Goal: Navigation & Orientation: Find specific page/section

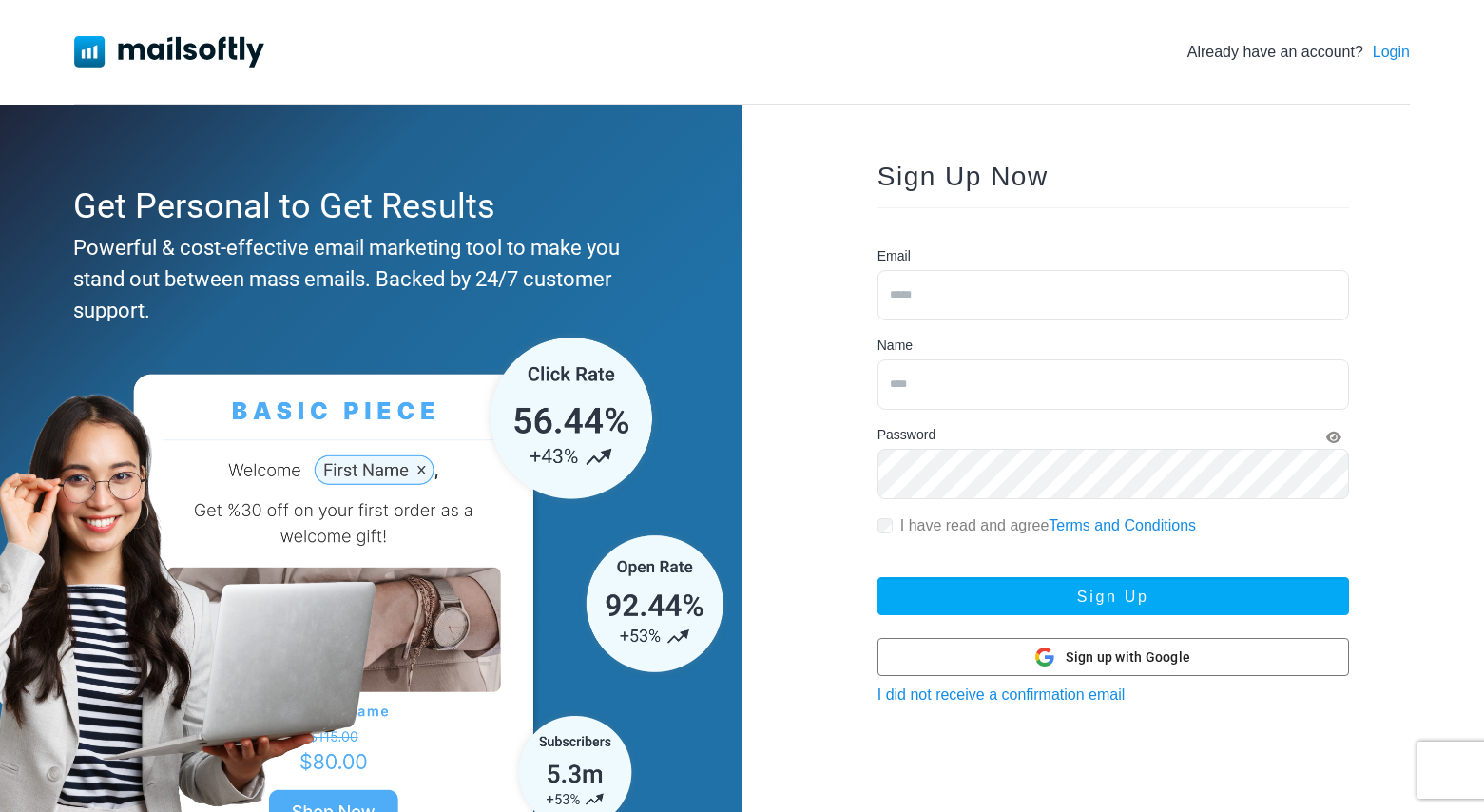
type input "**********"
click at [1390, 58] on link "Login" at bounding box center [1392, 52] width 37 height 23
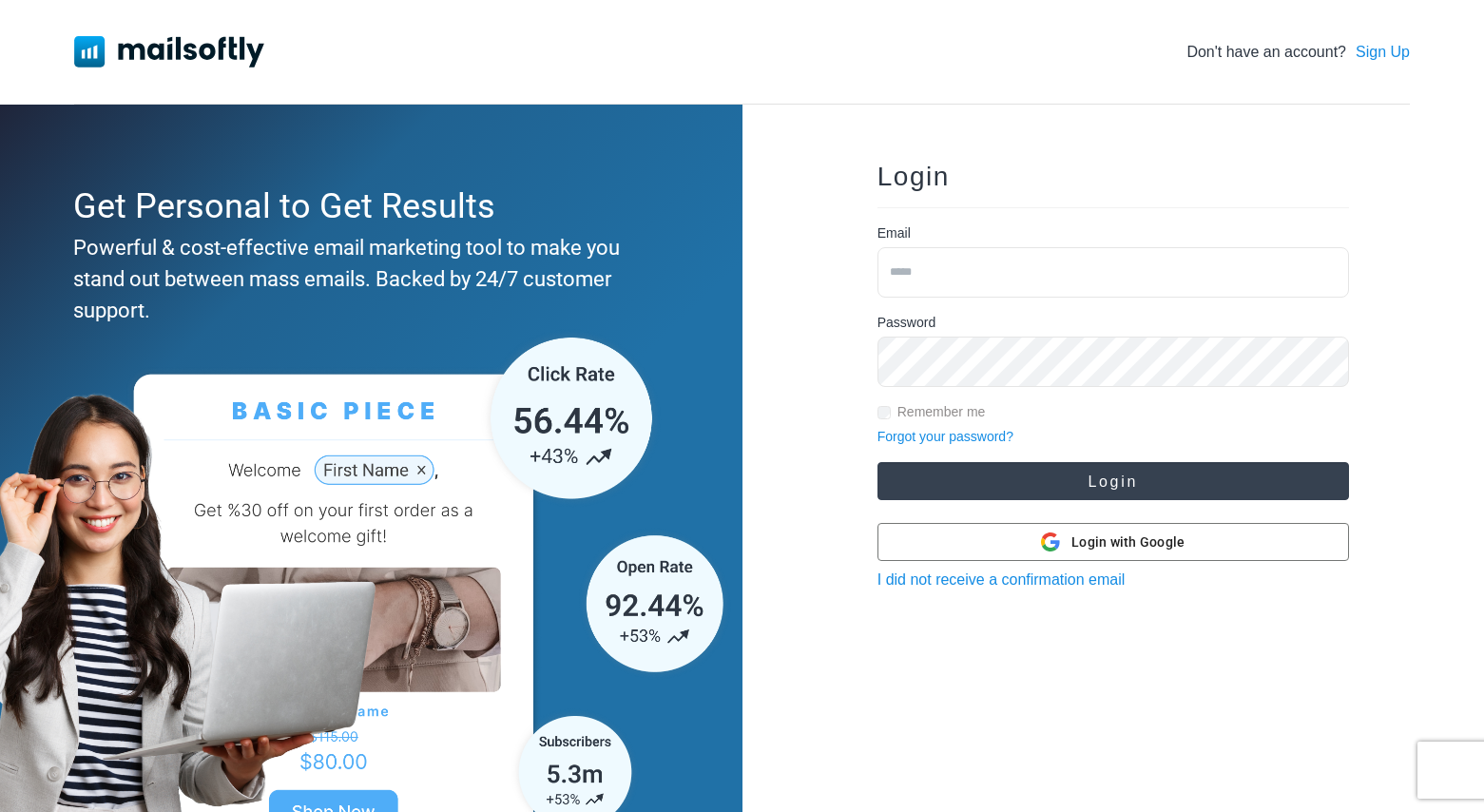
type input "**********"
click at [990, 484] on button "Login" at bounding box center [1114, 480] width 471 height 38
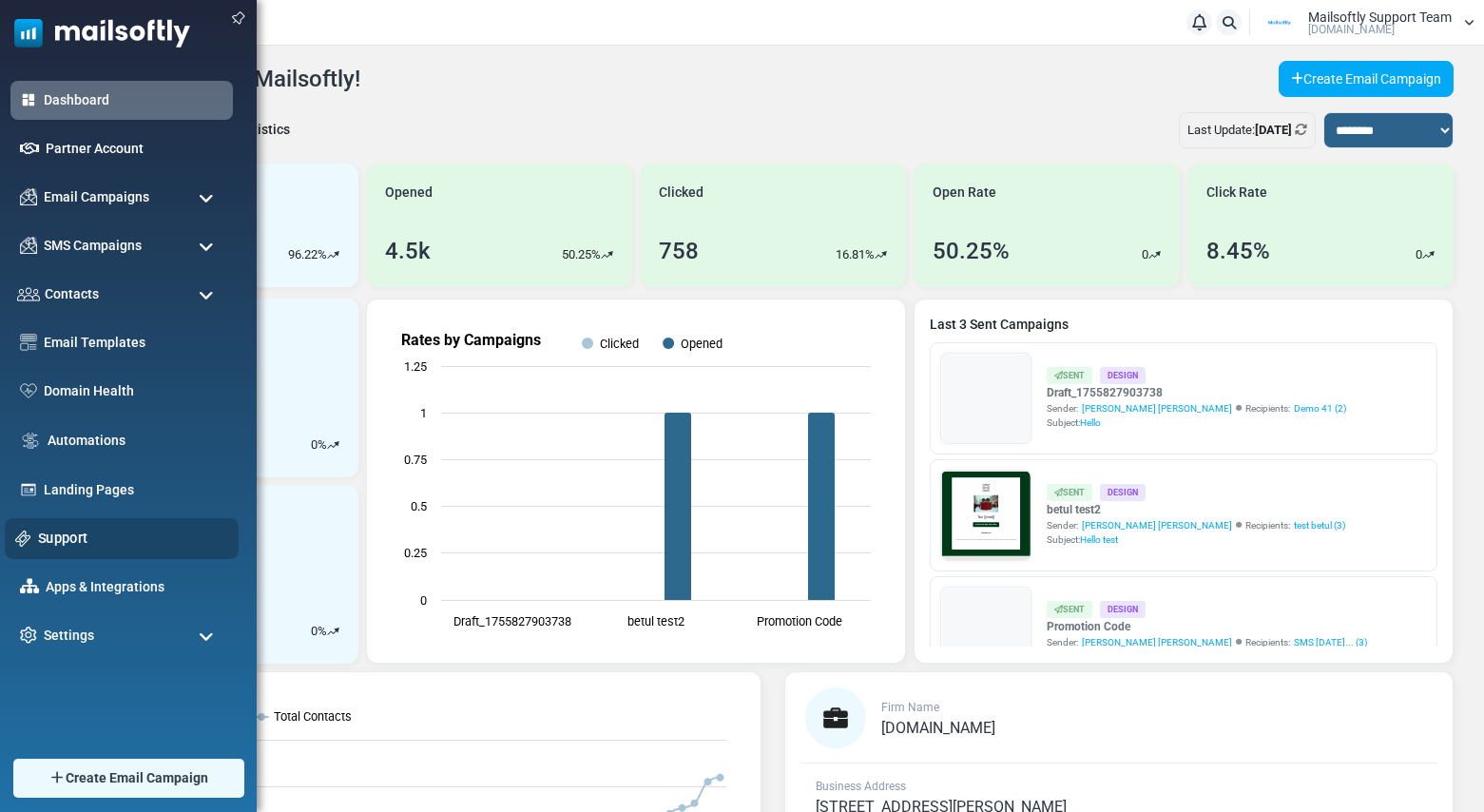
click at [59, 533] on link "Support" at bounding box center [134, 537] width 191 height 21
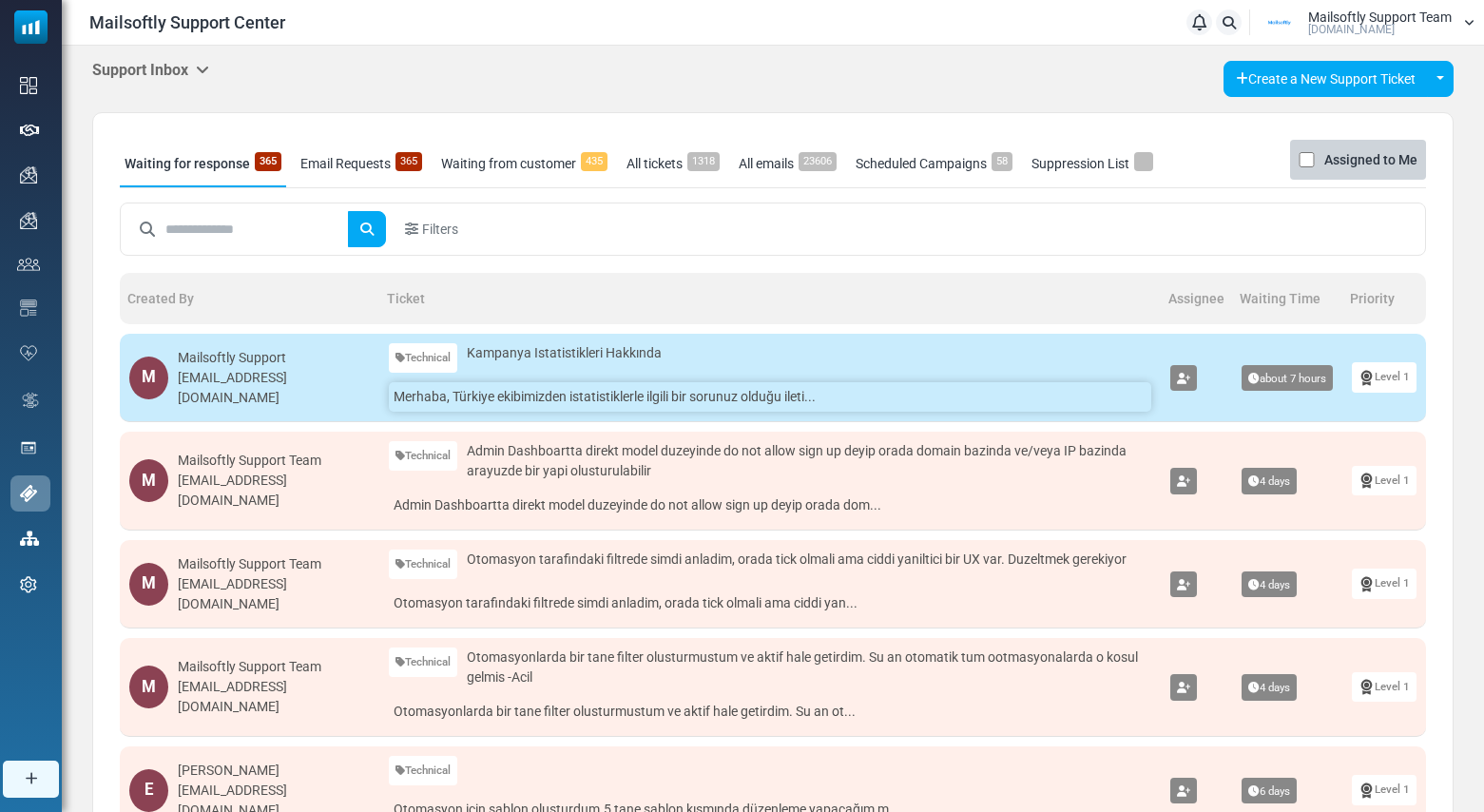
click at [501, 402] on link "Merhaba, Türkiye ekibimizden istatistiklerle ilgili bir sorunuz olduğu ileti..." at bounding box center [770, 397] width 762 height 29
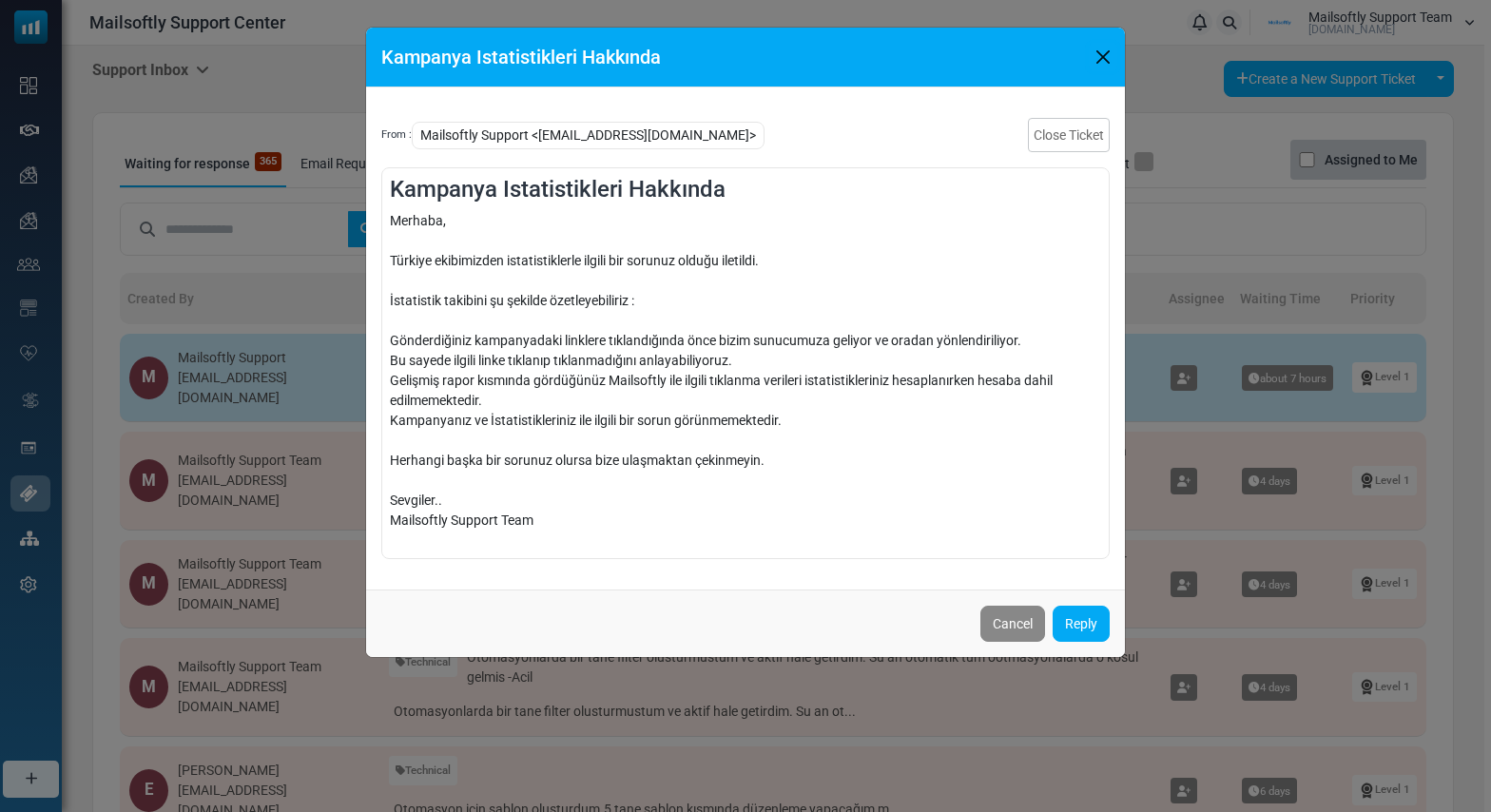
click at [1100, 58] on button "Close" at bounding box center [1102, 57] width 28 height 28
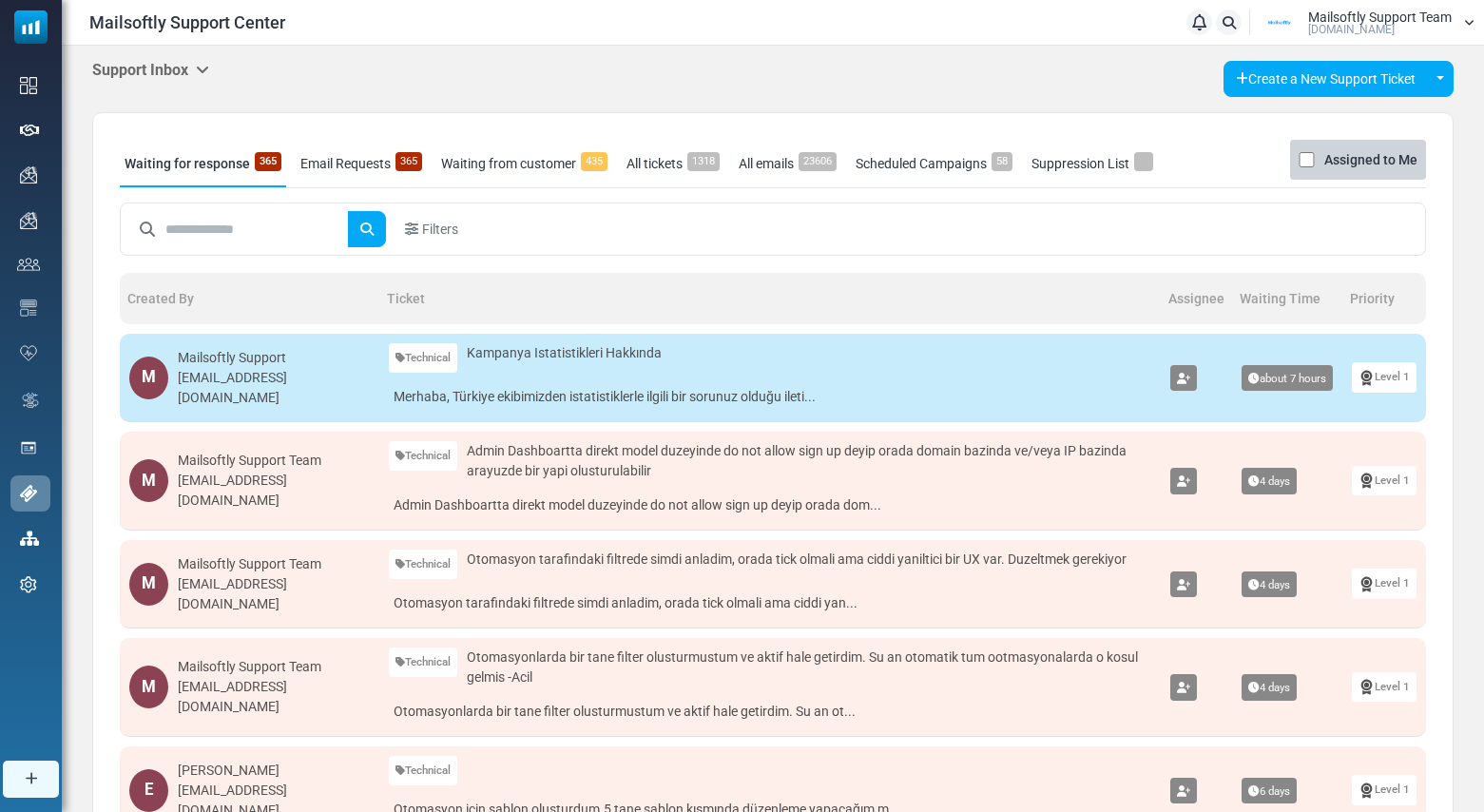
click at [337, 157] on link "Email Requests 365" at bounding box center [361, 163] width 132 height 47
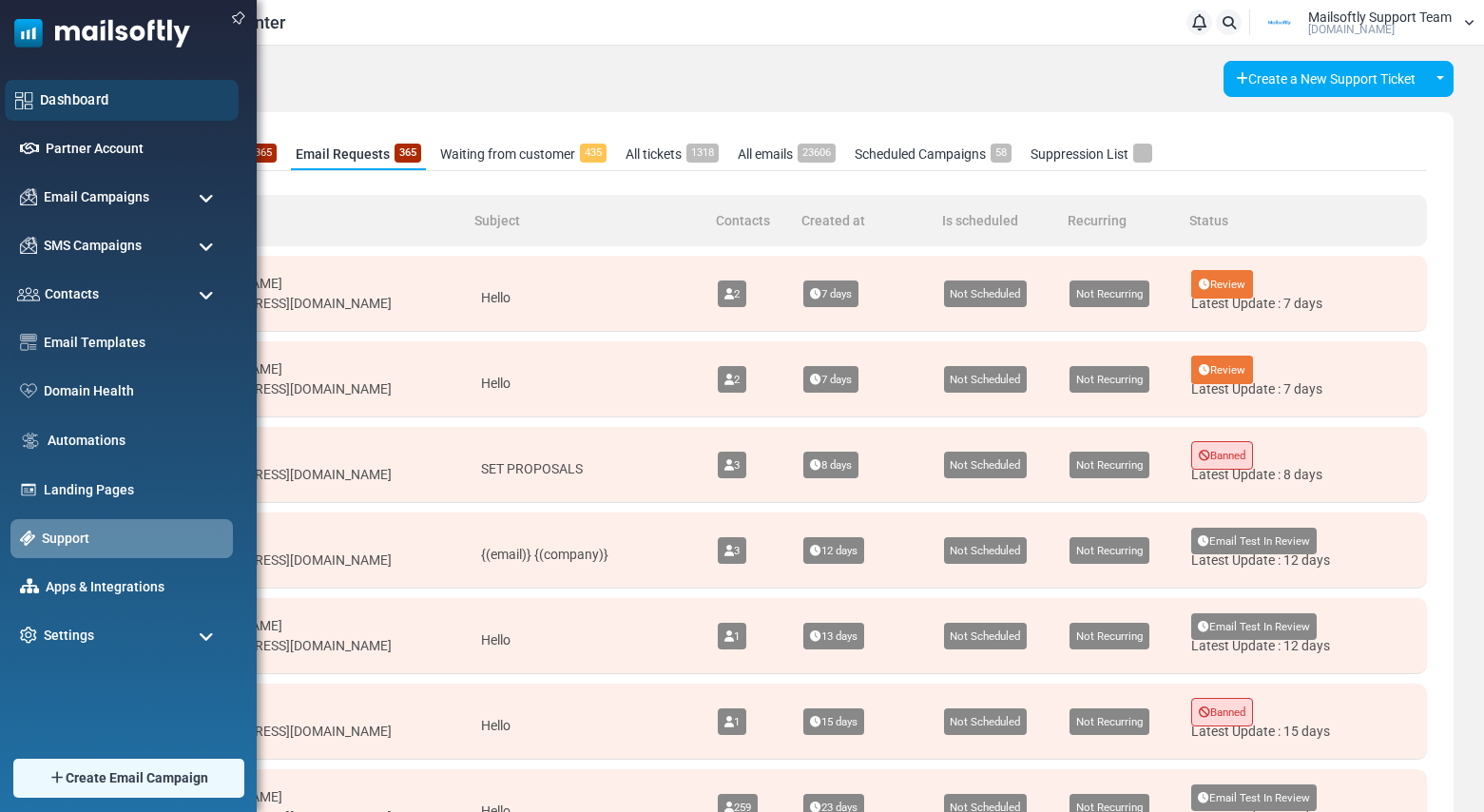
click at [91, 85] on div "Dashboard" at bounding box center [122, 100] width 234 height 41
click at [86, 91] on link "Dashboard" at bounding box center [135, 99] width 189 height 21
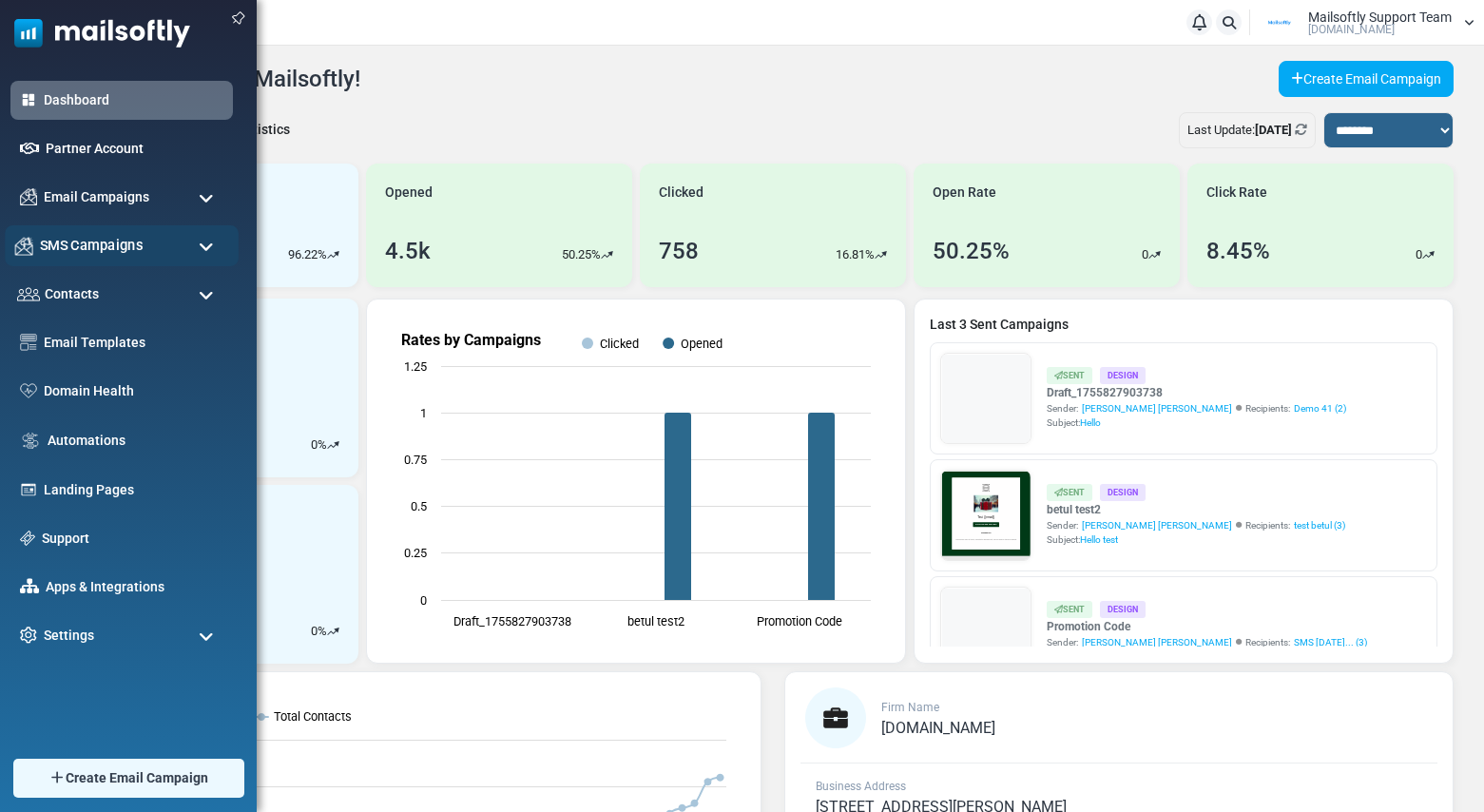
click at [112, 246] on span "SMS Campaigns" at bounding box center [91, 244] width 103 height 21
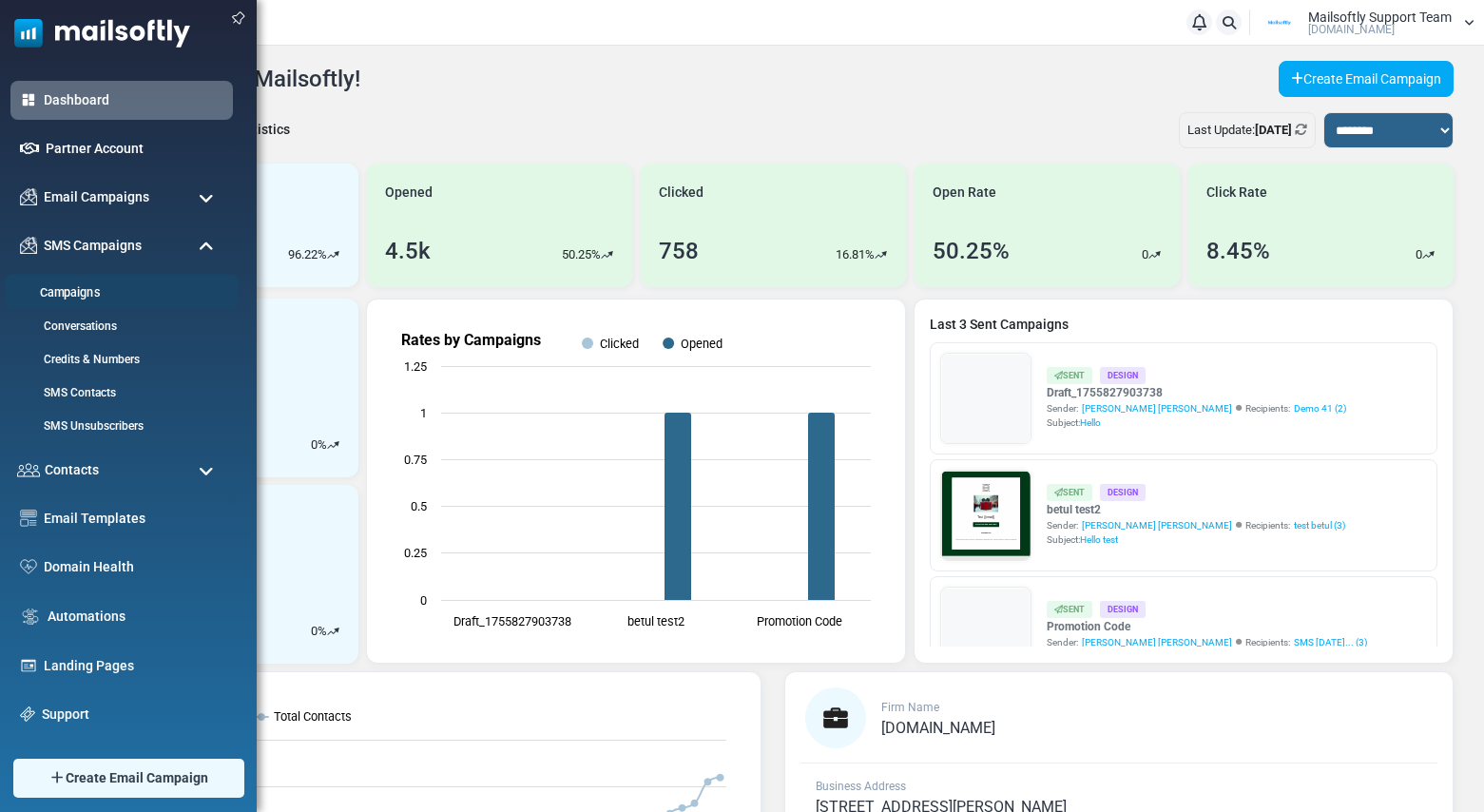
click at [79, 290] on link "Campaigns" at bounding box center [119, 293] width 228 height 18
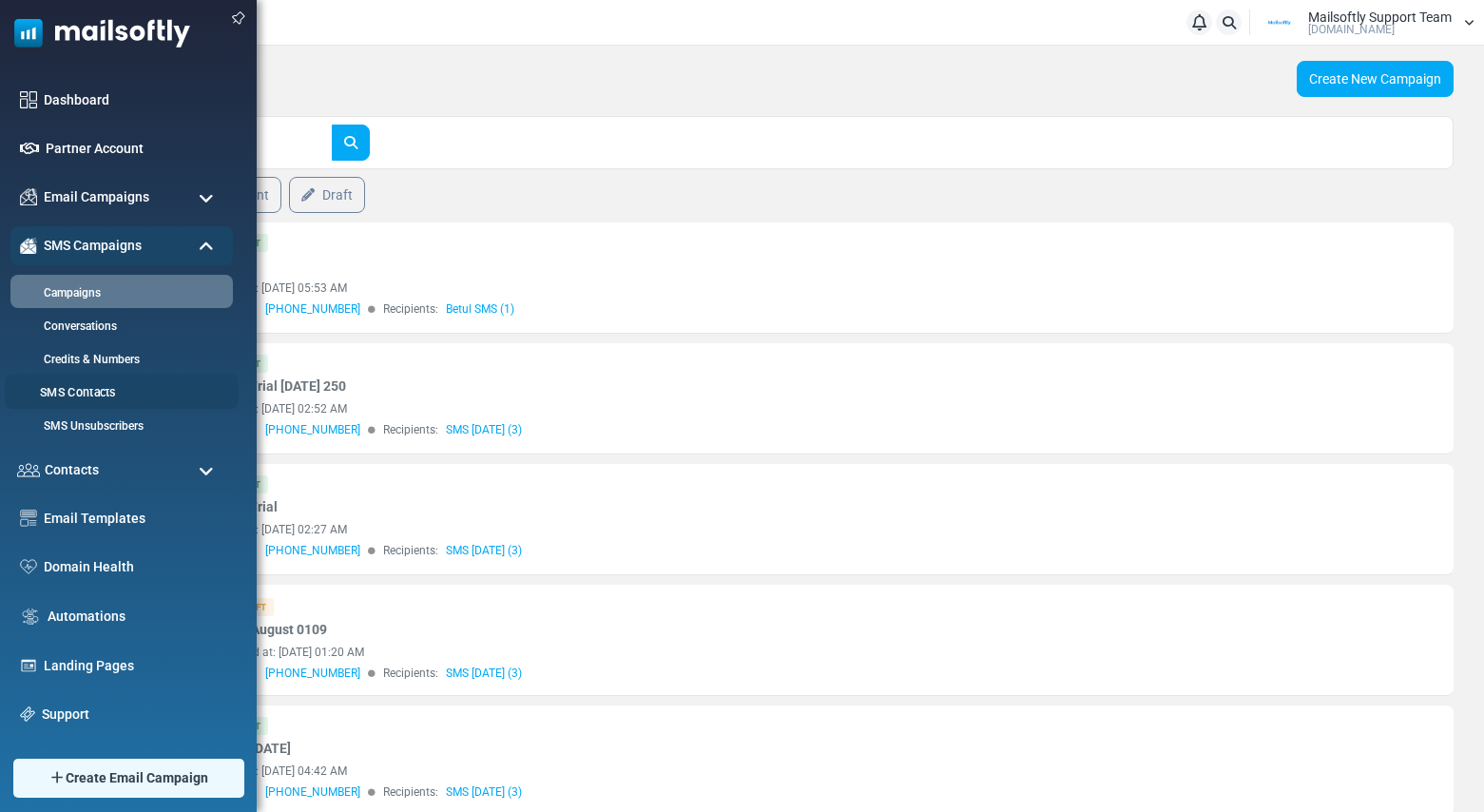
click at [82, 394] on link "SMS Contacts" at bounding box center [119, 393] width 228 height 18
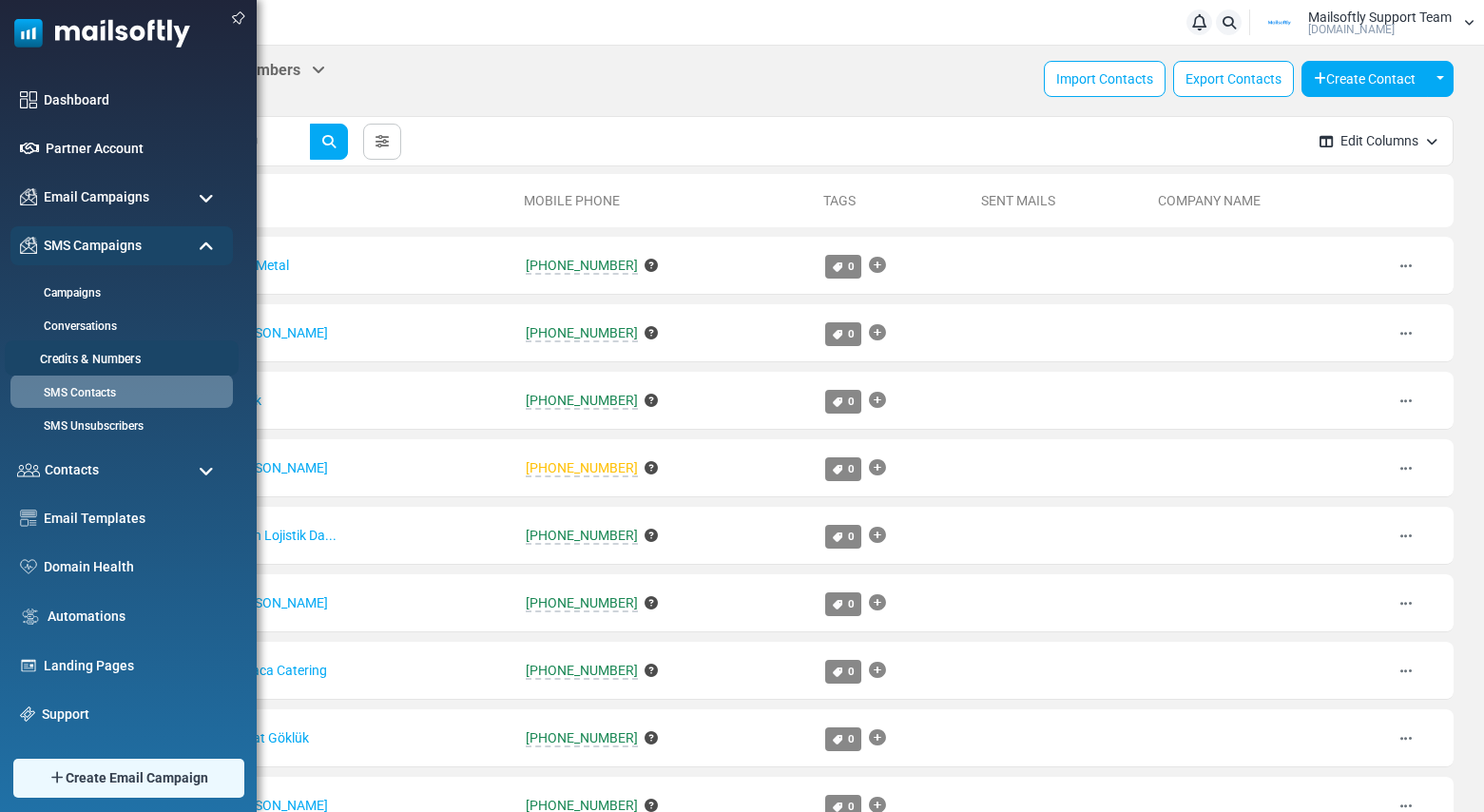
click at [96, 357] on link "Credits & Numbers" at bounding box center [119, 359] width 228 height 18
